Goal: Task Accomplishment & Management: Use online tool/utility

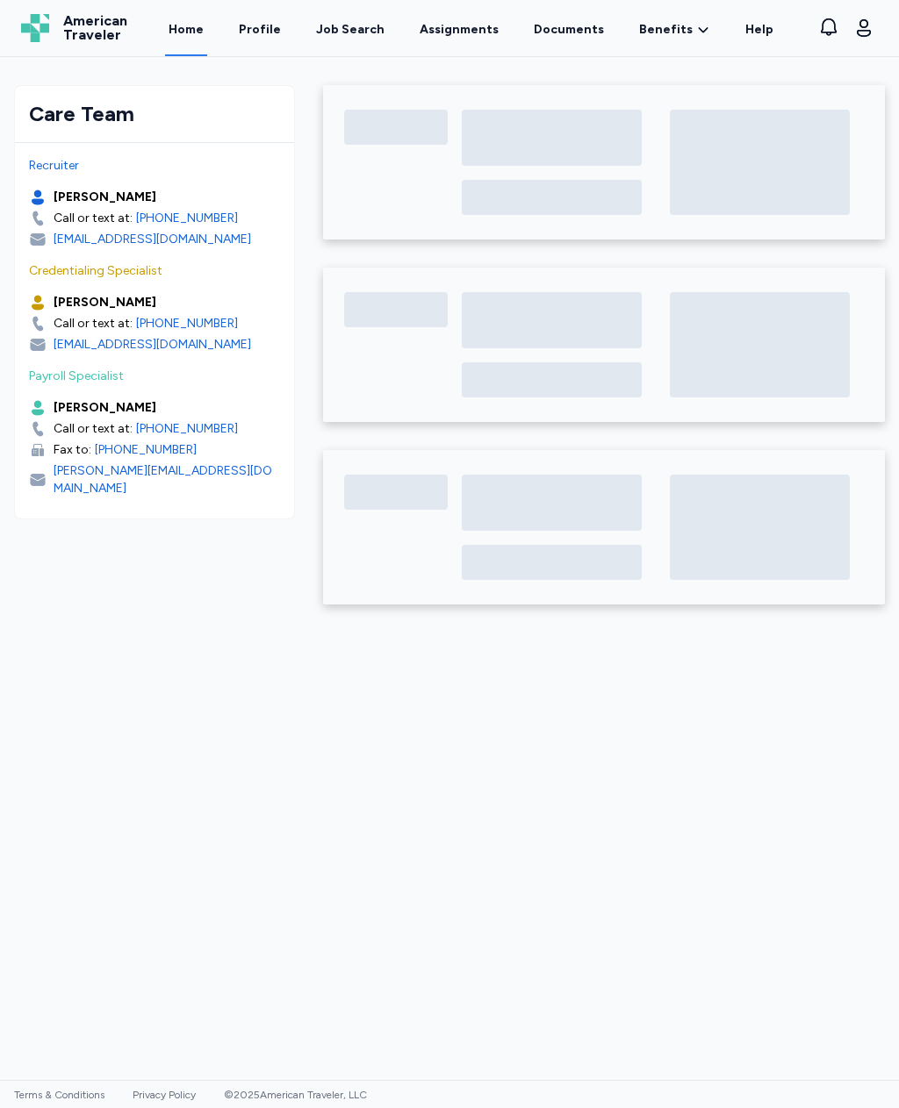
click at [373, 27] on div "Job Search" at bounding box center [350, 30] width 68 height 18
click at [363, 21] on div "Job Search" at bounding box center [350, 30] width 68 height 18
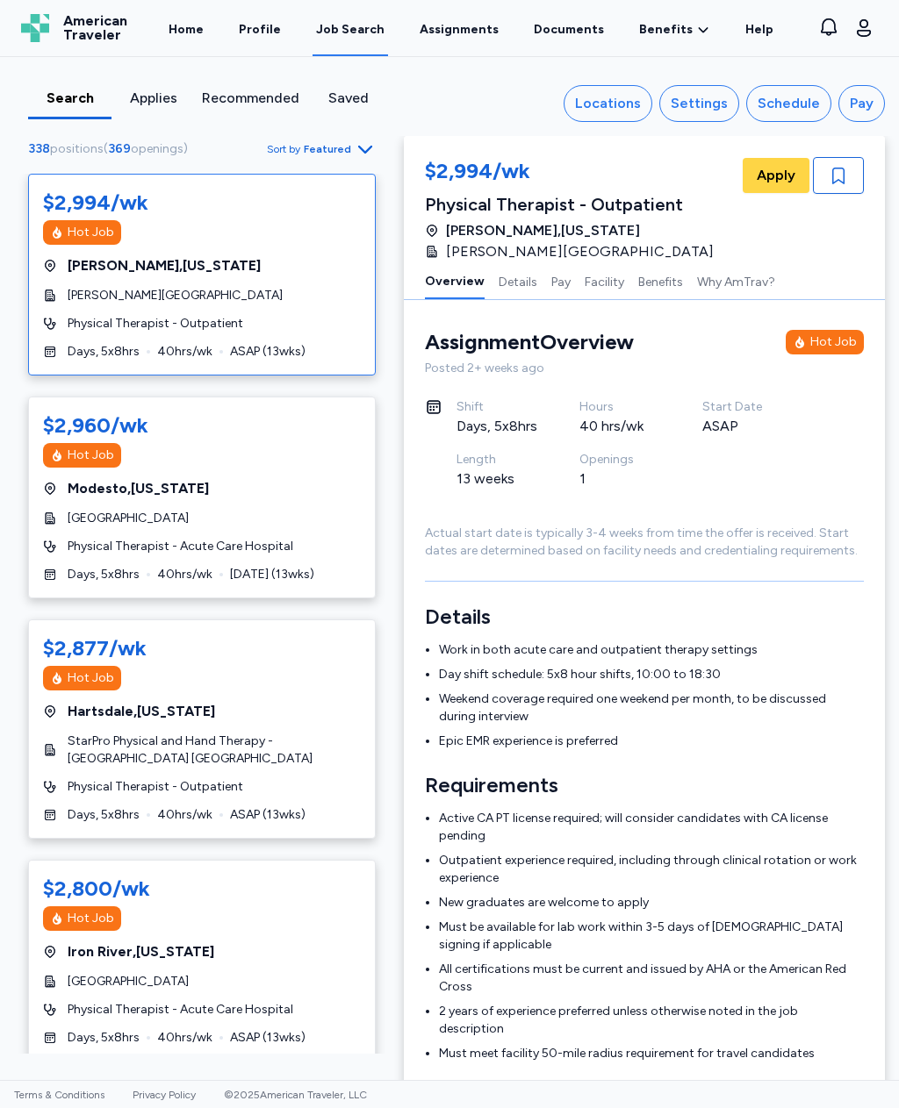
click at [719, 106] on div "Settings" at bounding box center [698, 103] width 57 height 21
click at [613, 109] on div "Locations" at bounding box center [608, 103] width 66 height 21
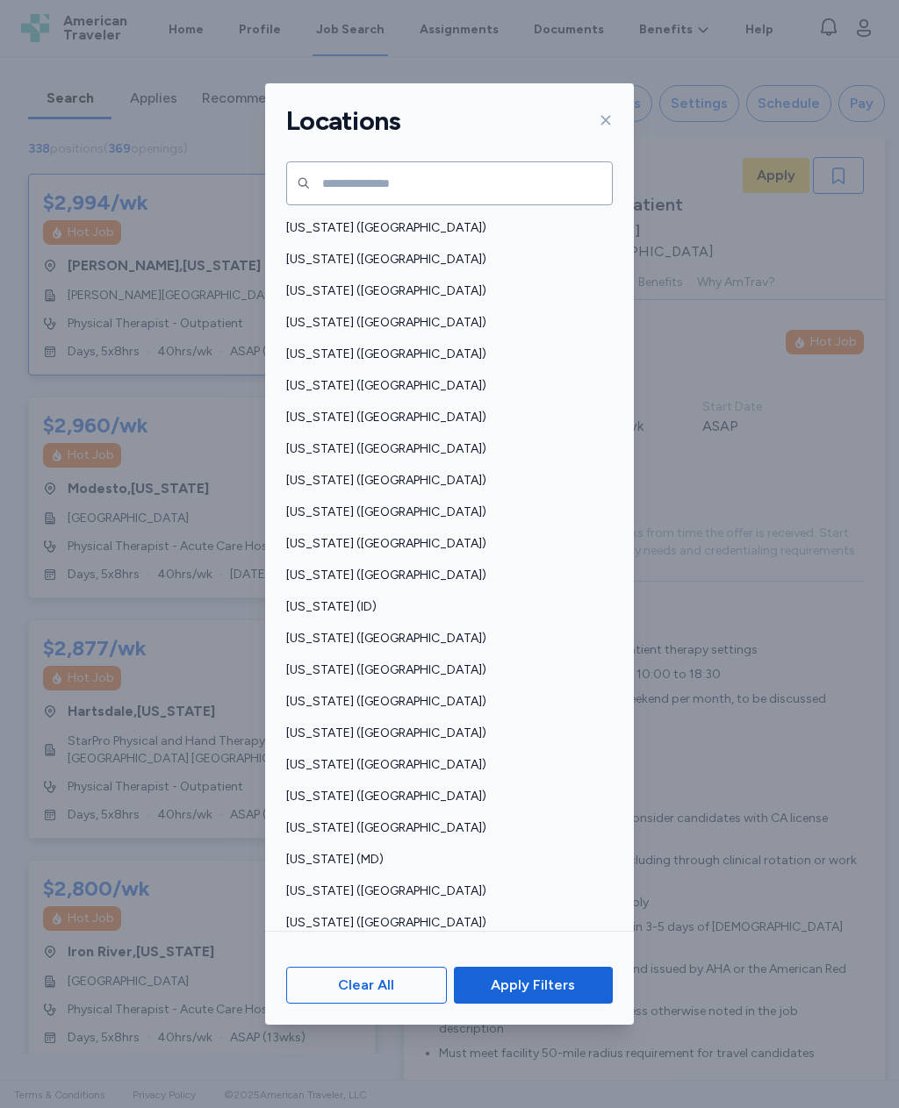
click at [355, 630] on span "[US_STATE] ([GEOGRAPHIC_DATA])" at bounding box center [444, 639] width 316 height 18
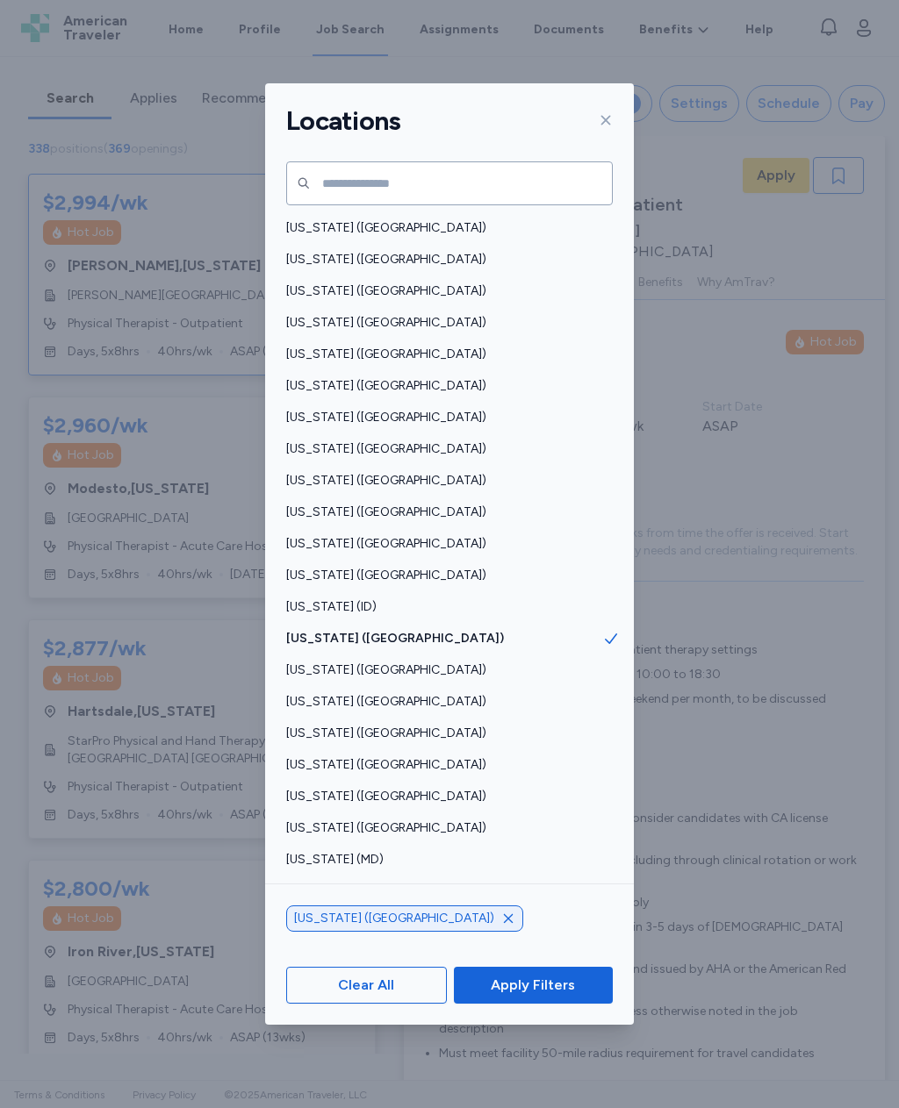
click at [573, 996] on span "Apply Filters" at bounding box center [533, 985] width 84 height 21
